Goal: Task Accomplishment & Management: Use online tool/utility

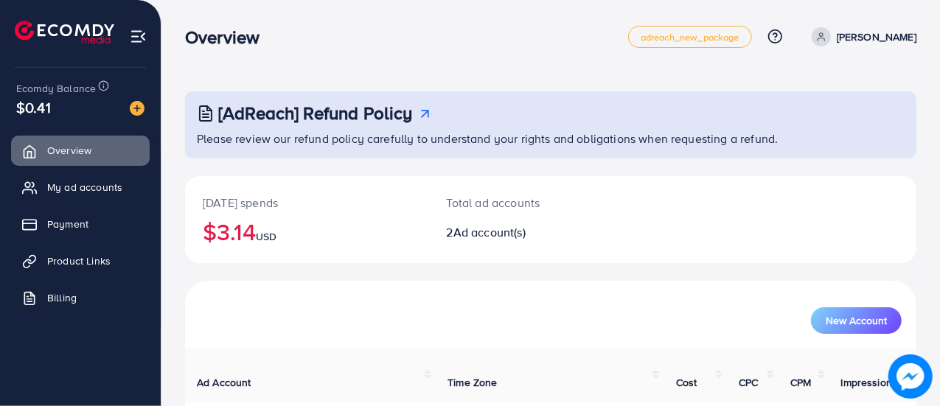
scroll to position [158, 0]
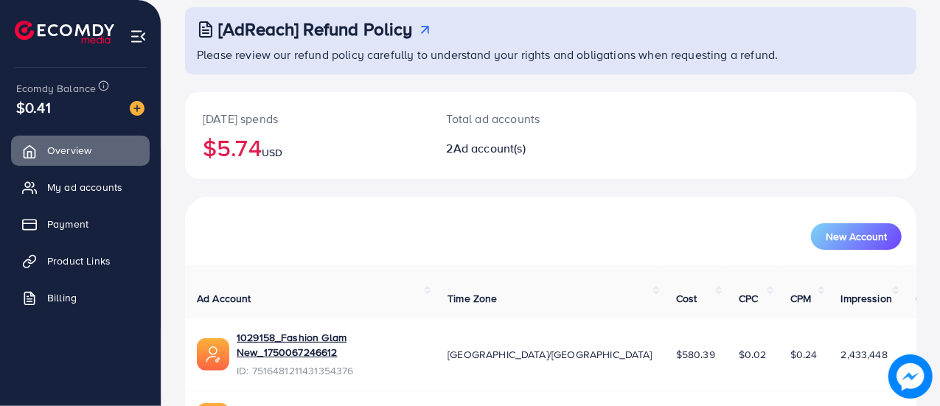
scroll to position [86, 0]
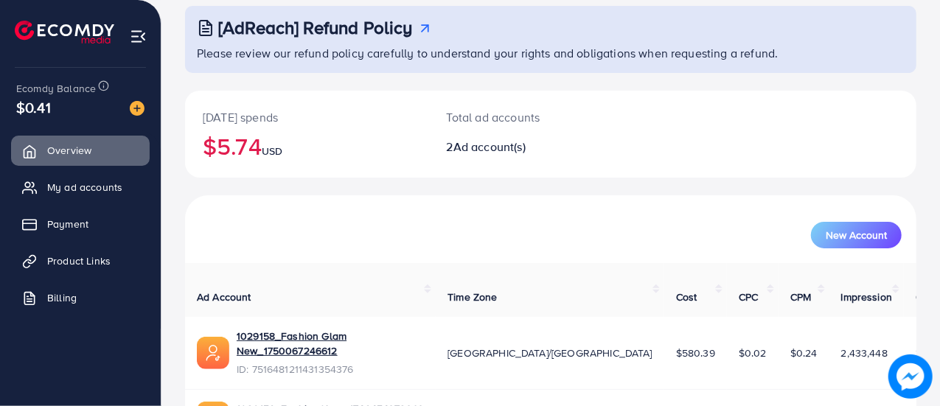
click at [260, 114] on p "[DATE] spends" at bounding box center [307, 117] width 209 height 18
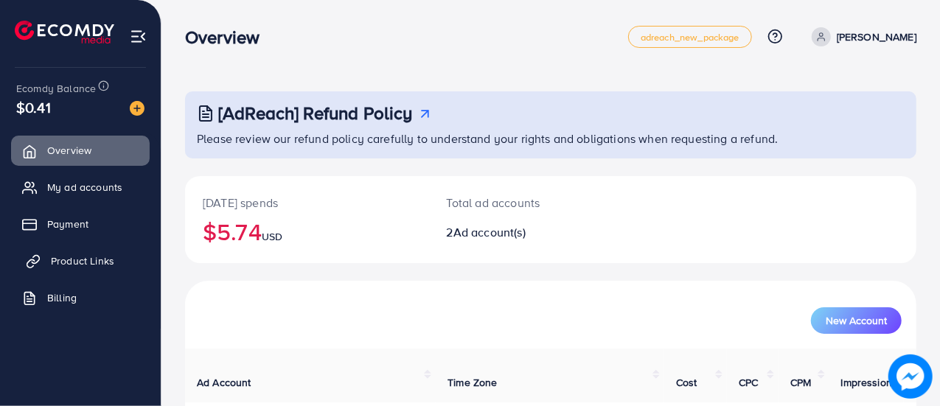
click at [95, 253] on link "Product Links" at bounding box center [80, 260] width 139 height 29
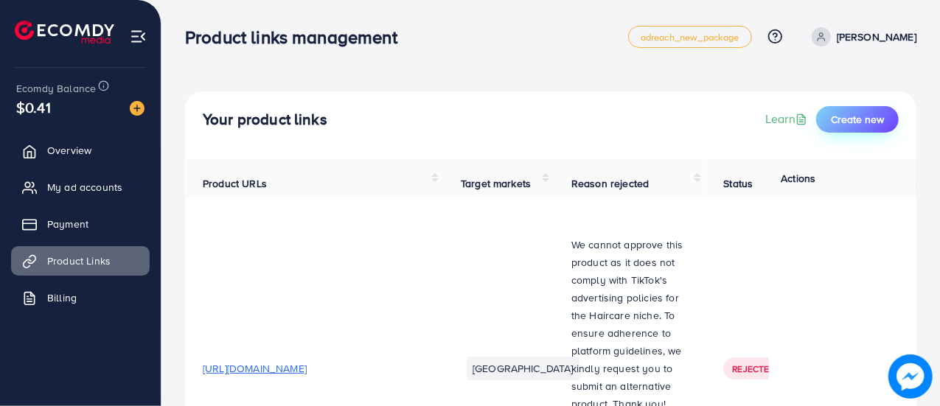
click at [843, 119] on span "Create new" at bounding box center [857, 119] width 53 height 15
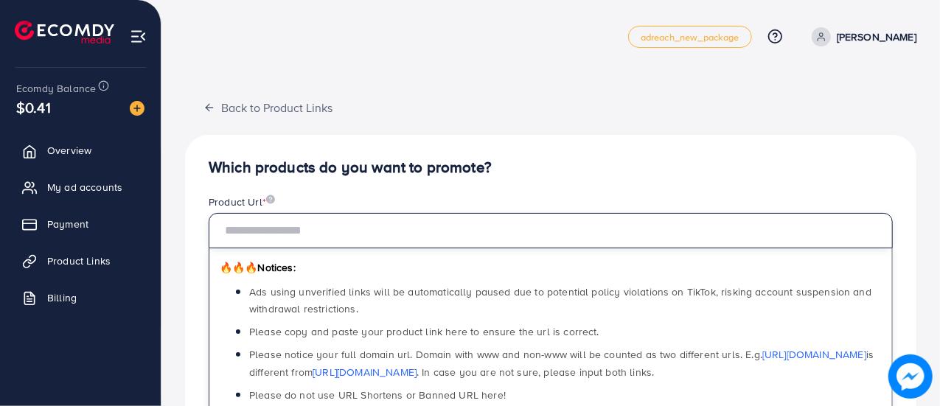
click at [327, 240] on input "text" at bounding box center [551, 230] width 684 height 35
paste input "**********"
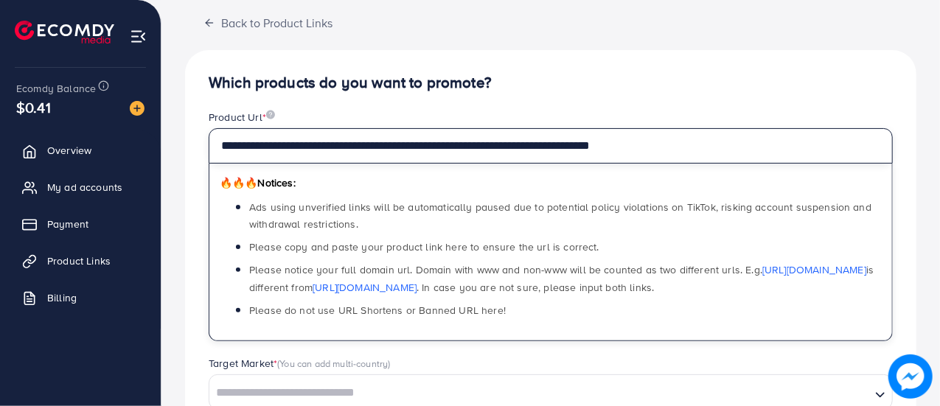
scroll to position [339, 0]
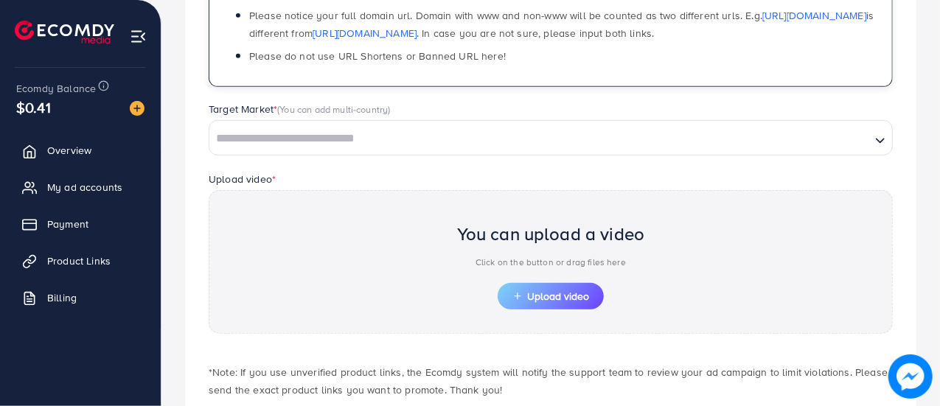
type input "**********"
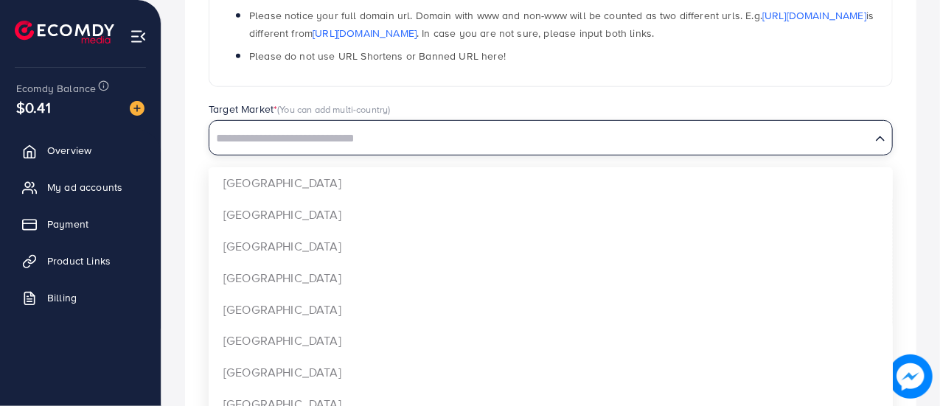
click at [494, 128] on input "Search for option" at bounding box center [540, 139] width 658 height 23
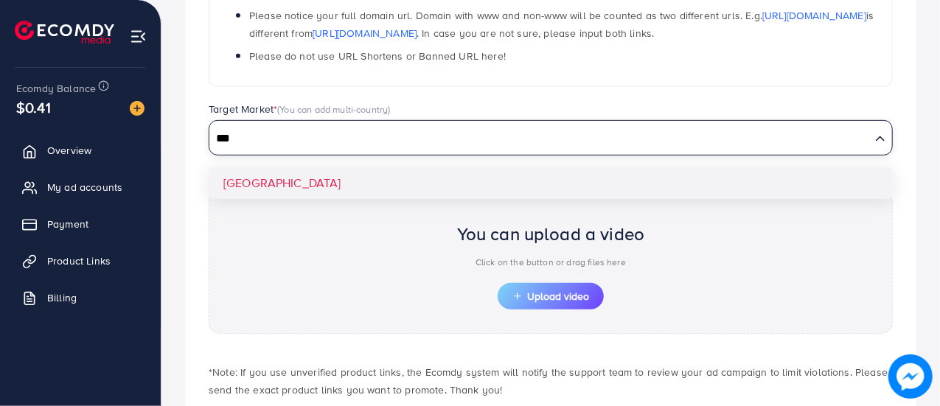
type input "***"
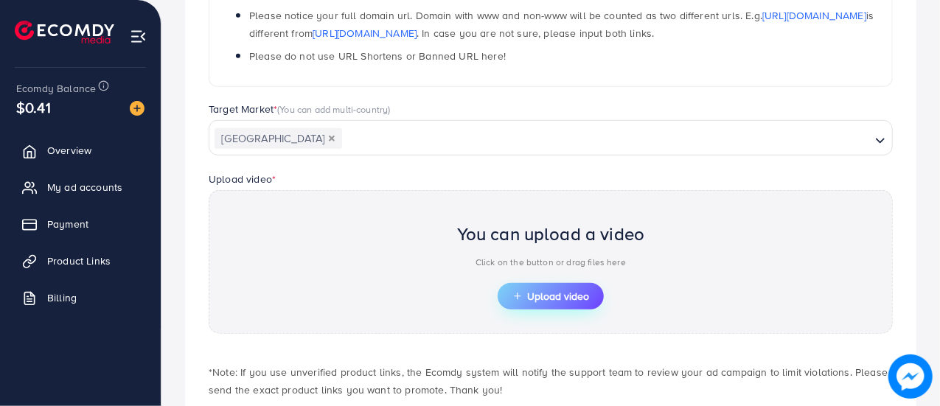
click at [529, 295] on span "Upload video" at bounding box center [550, 296] width 77 height 10
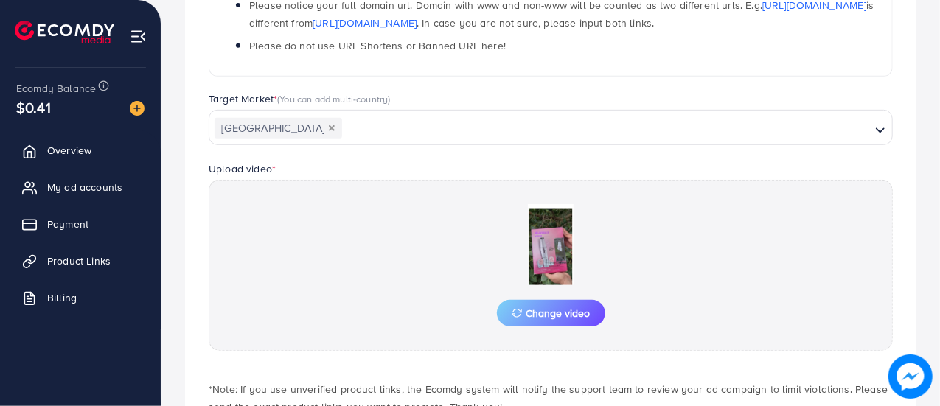
scroll to position [448, 0]
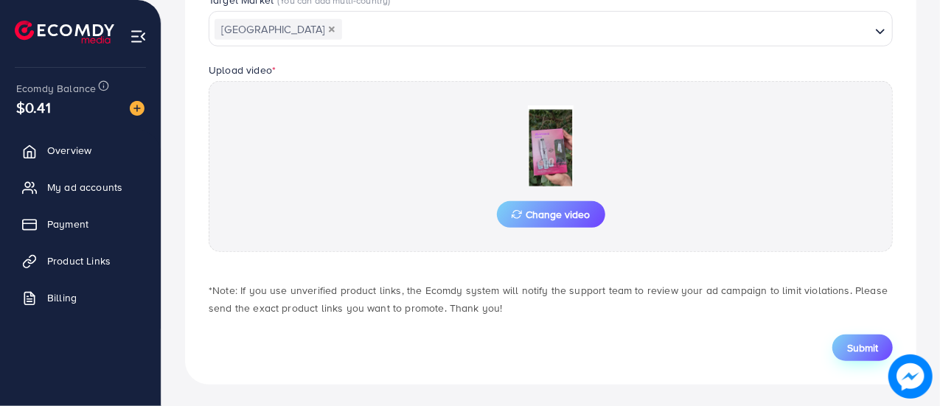
click at [870, 349] on span "Submit" at bounding box center [862, 348] width 31 height 15
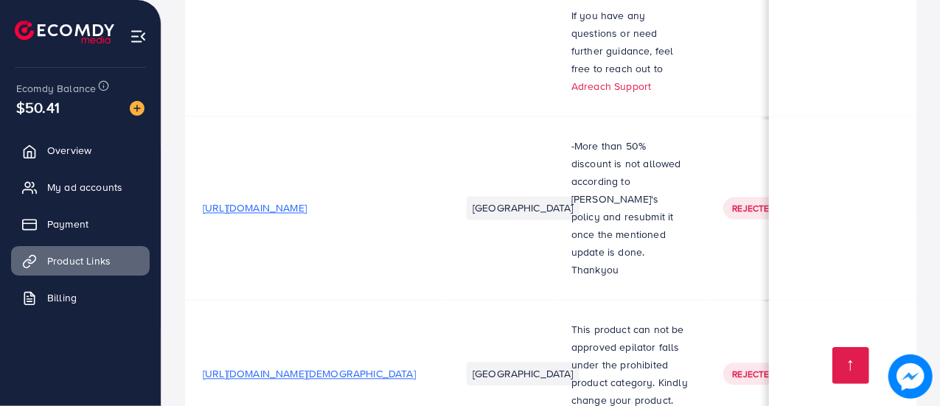
scroll to position [4383, 0]
click at [370, 366] on span "https://fashionglam.pk/products/daling-lady-epilator" at bounding box center [309, 373] width 213 height 15
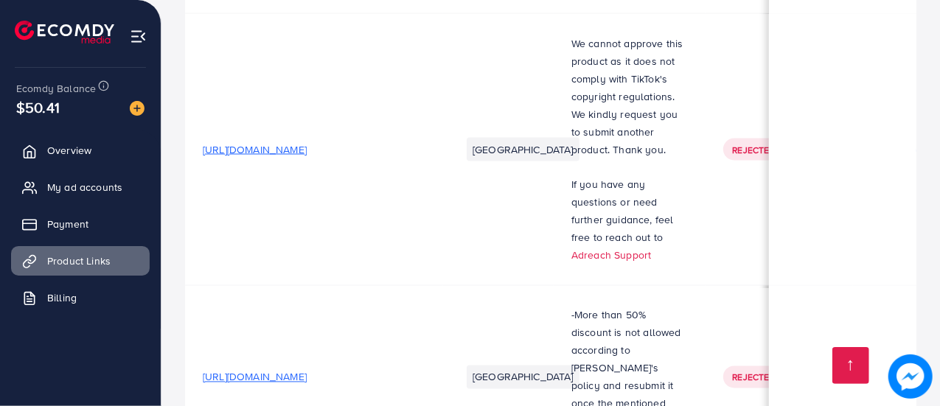
scroll to position [4212, 0]
click at [102, 187] on span "My ad accounts" at bounding box center [88, 187] width 75 height 15
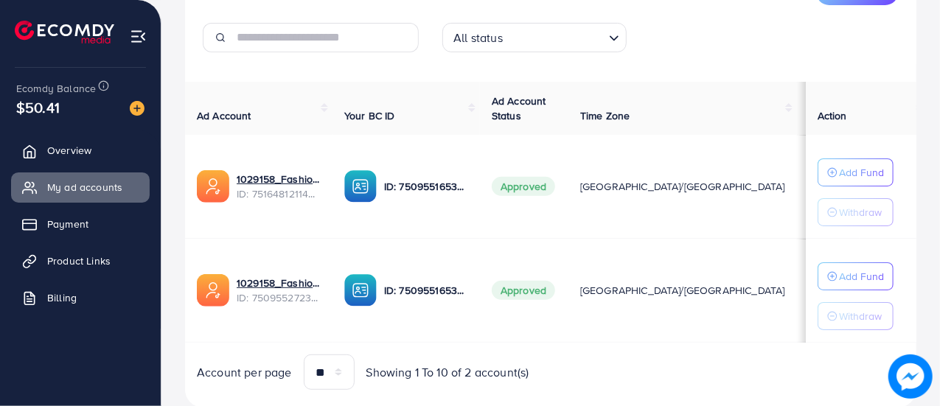
scroll to position [220, 0]
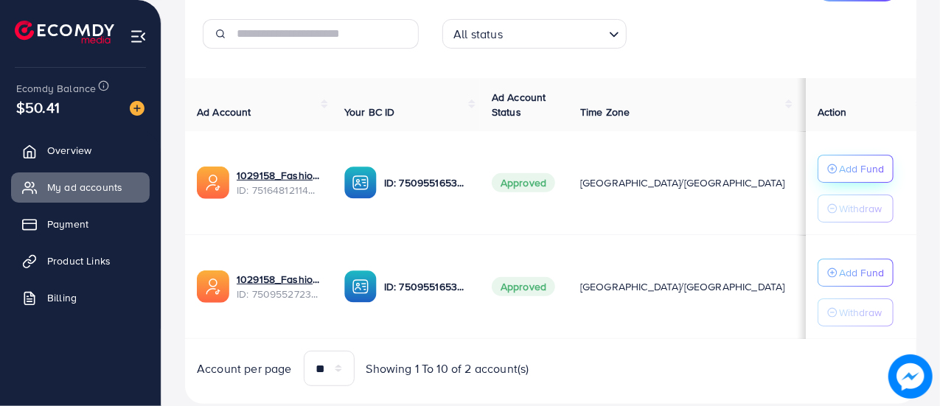
click at [839, 175] on p "Add Fund" at bounding box center [861, 169] width 45 height 18
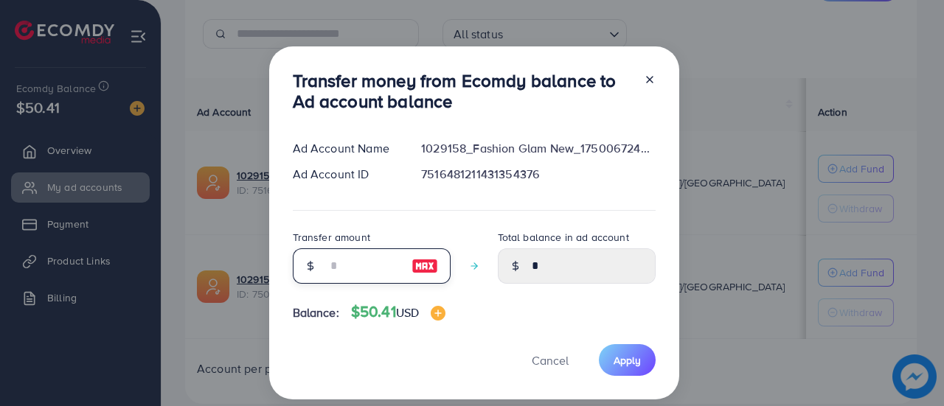
click at [335, 265] on input "number" at bounding box center [364, 265] width 74 height 35
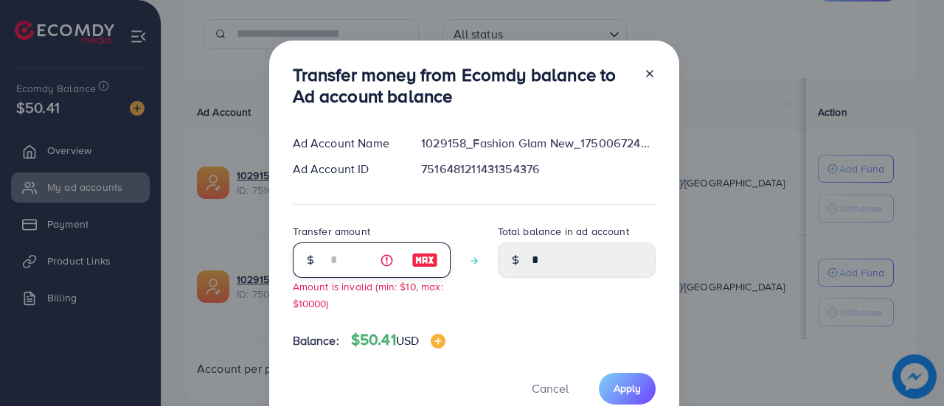
type input "**"
type input "*****"
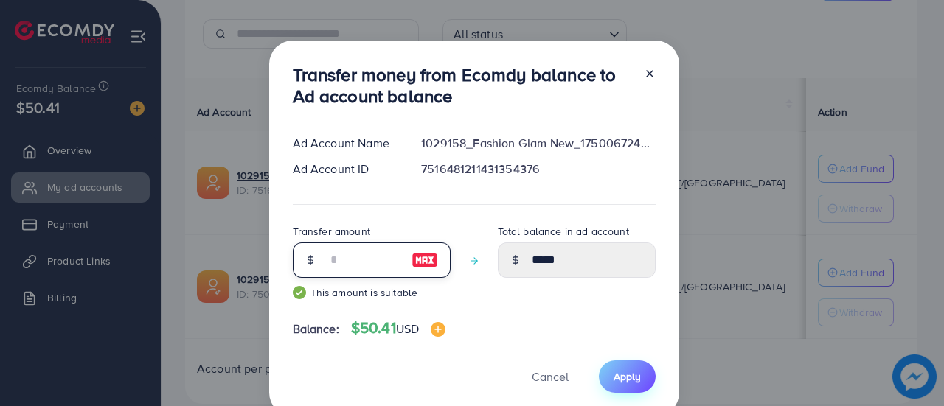
type input "**"
click at [610, 375] on button "Apply" at bounding box center [627, 377] width 57 height 32
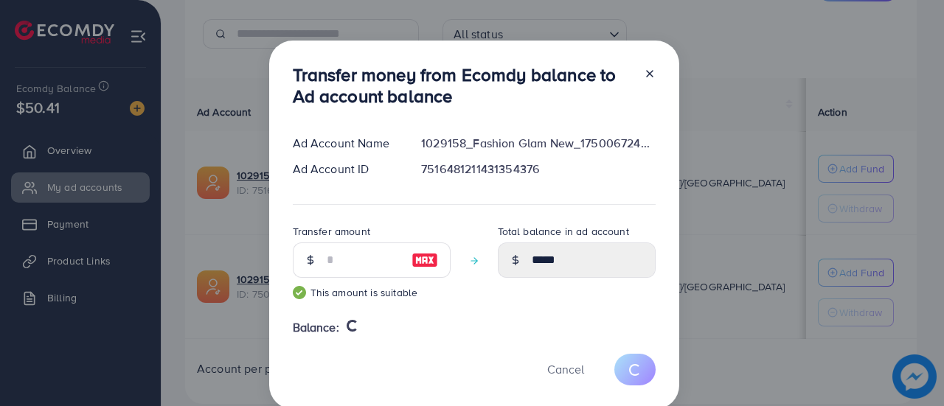
type input "*"
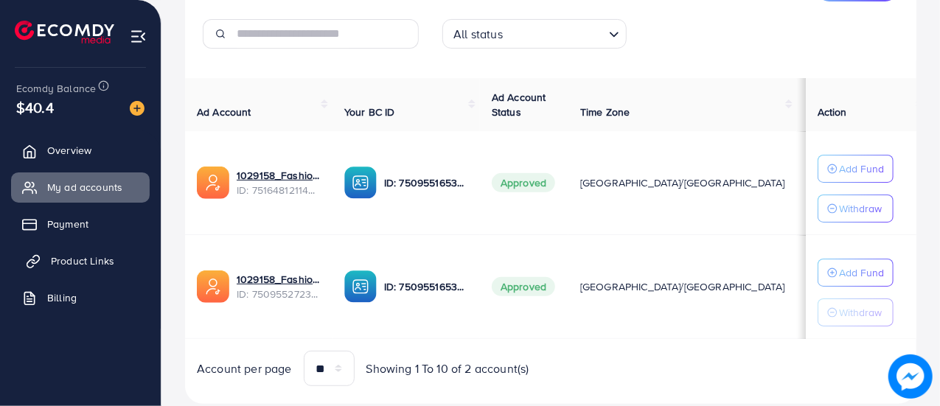
click at [88, 266] on span "Product Links" at bounding box center [82, 261] width 63 height 15
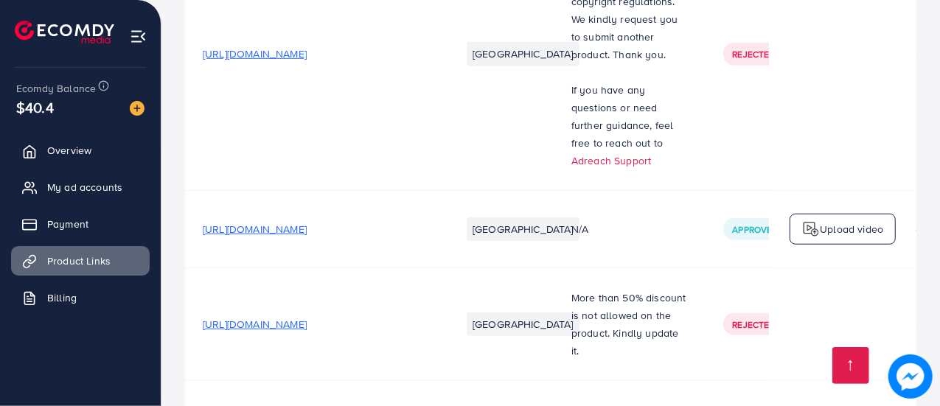
scroll to position [704, 0]
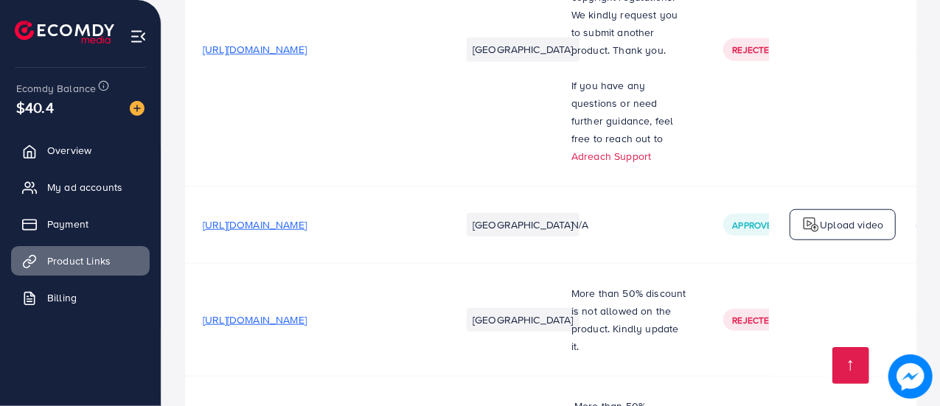
click at [307, 232] on span "https://fashionglam.pk/products/handaiyan-transparent-clear-lip-gloss-set" at bounding box center [255, 224] width 104 height 15
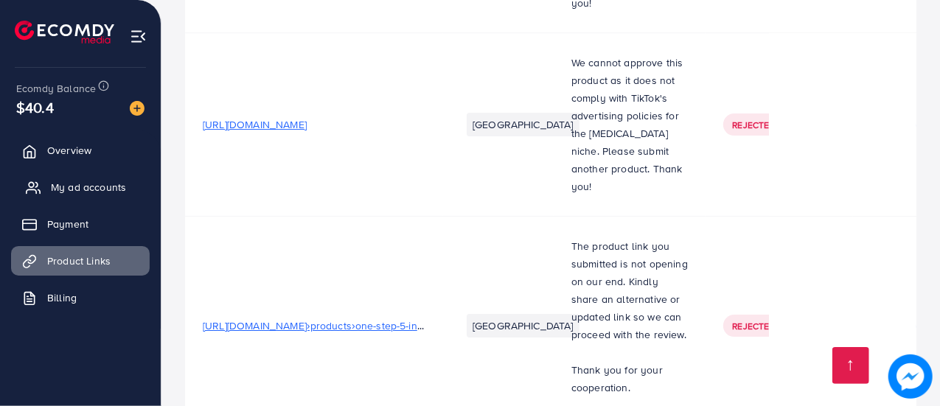
scroll to position [2590, 0]
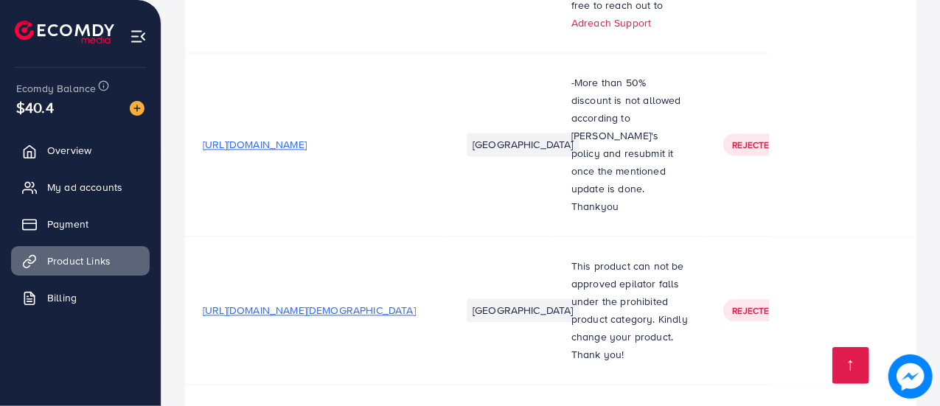
scroll to position [4530, 0]
